Goal: Answer question/provide support

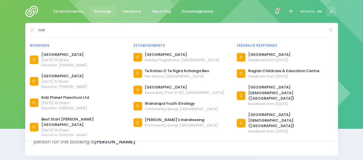
select select "5"
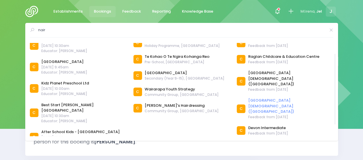
click at [267, 98] on link "[GEOGRAPHIC_DATA][DEMOGRAPHIC_DATA] ([GEOGRAPHIC_DATA])" at bounding box center [290, 106] width 85 height 17
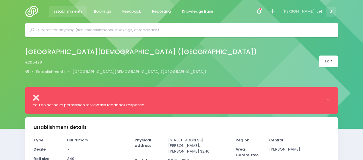
select select "5"
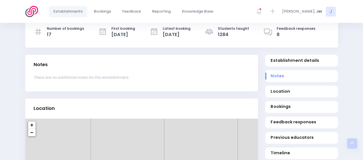
scroll to position [258, 0]
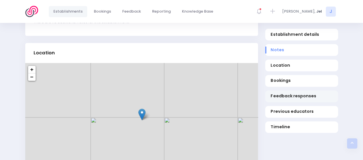
click at [289, 100] on link "Feedback responses" at bounding box center [301, 97] width 73 height 12
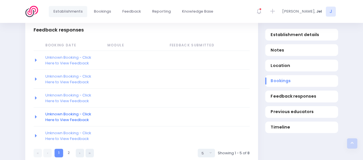
scroll to position [589, 0]
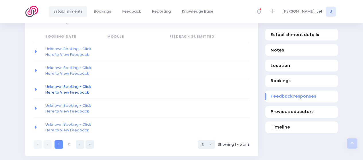
click at [57, 84] on link "Unknown Booking - Click Here to View Feedback" at bounding box center [68, 89] width 46 height 11
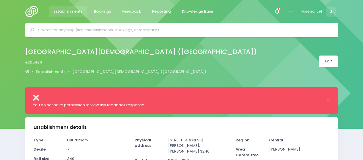
select select "5"
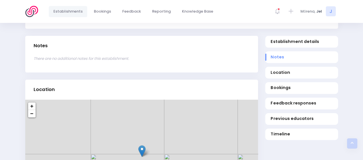
scroll to position [258, 0]
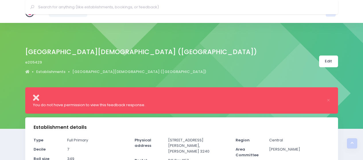
select select "5"
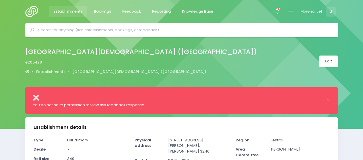
click at [34, 97] on icon at bounding box center [36, 98] width 6 height 9
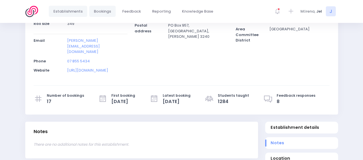
scroll to position [140, 0]
